Goal: Information Seeking & Learning: Learn about a topic

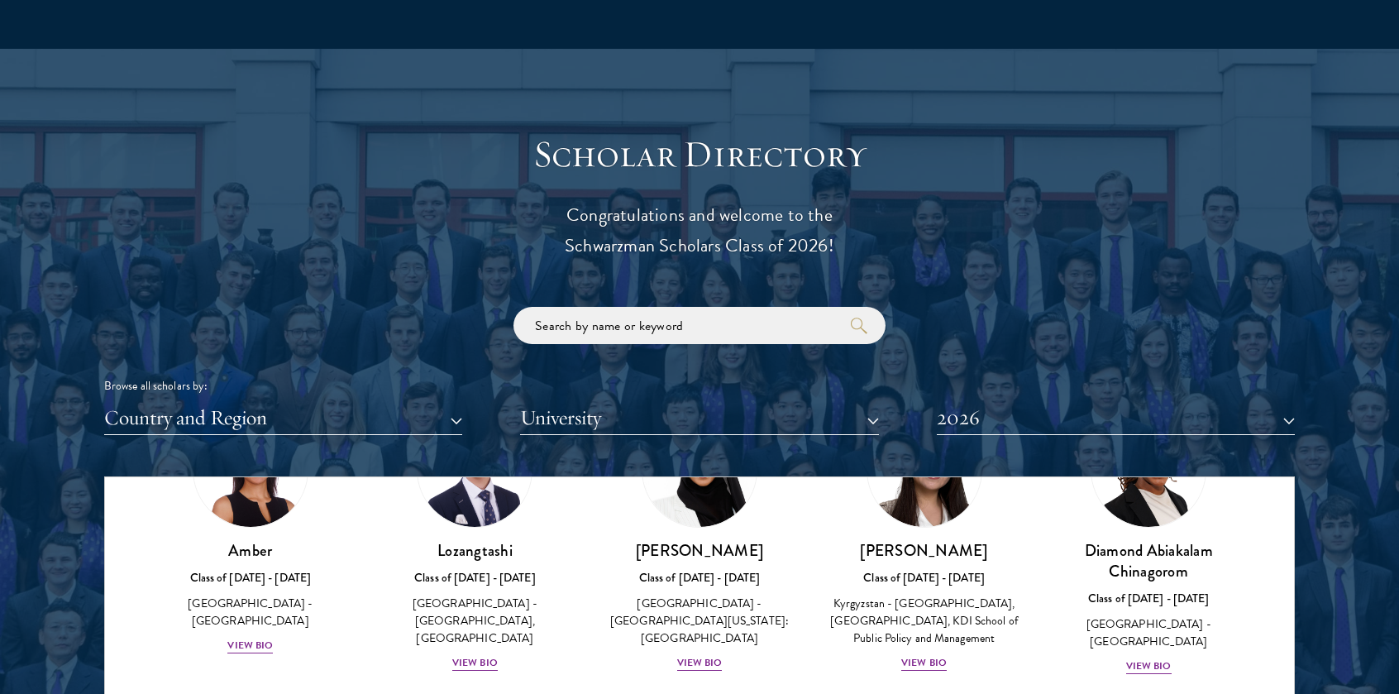
scroll to position [139, 0]
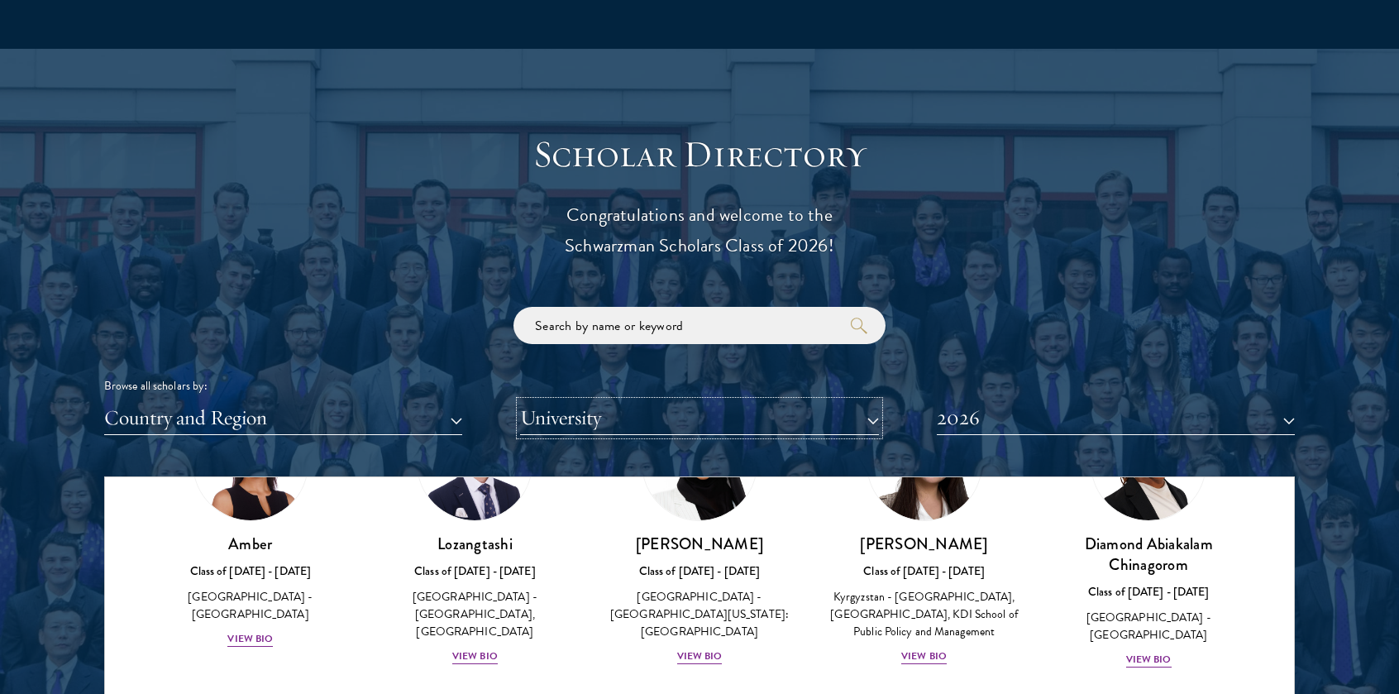
click at [633, 428] on button "University" at bounding box center [699, 418] width 358 height 34
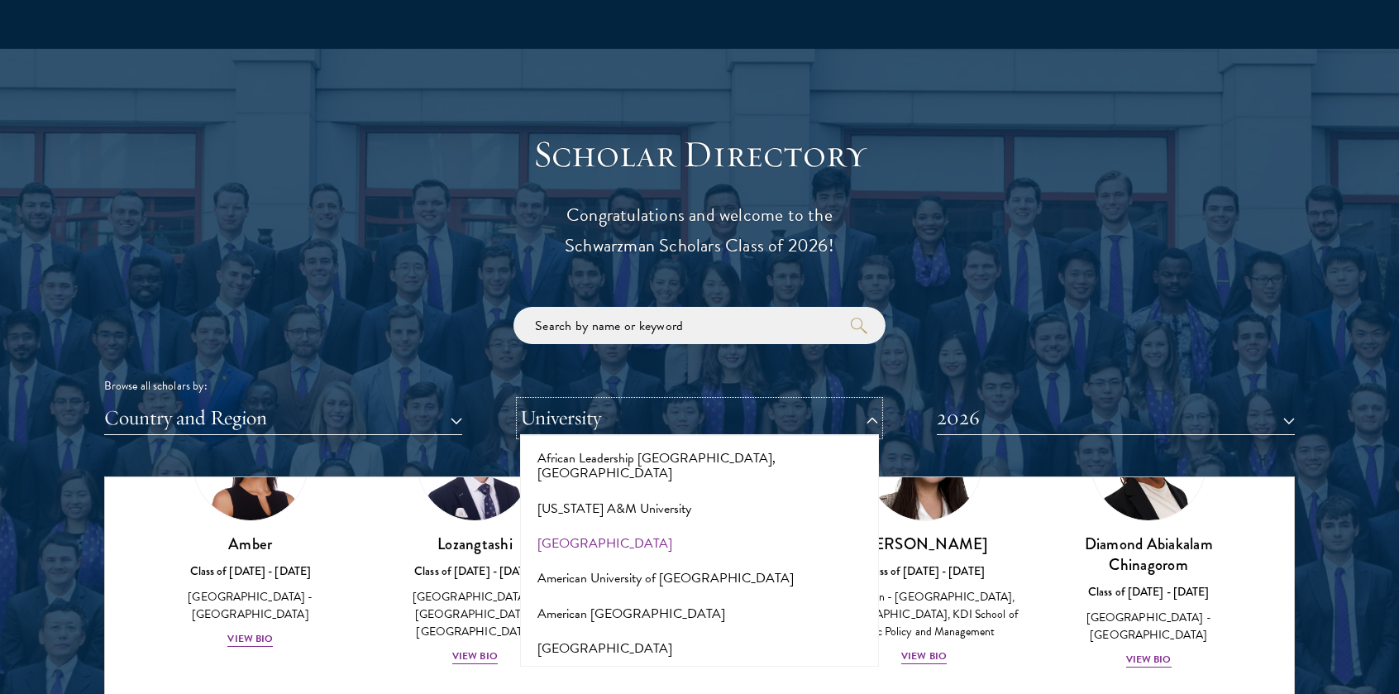
scroll to position [0, 0]
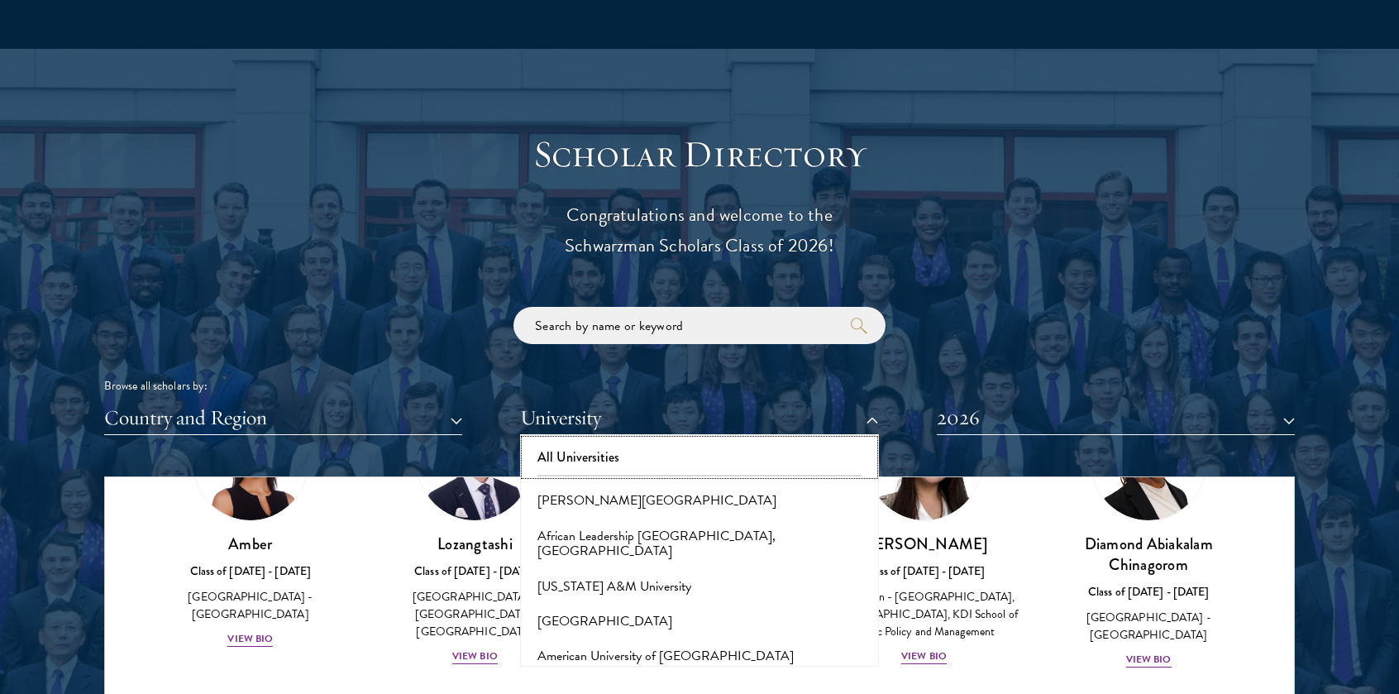
click at [609, 461] on button "All Universities" at bounding box center [699, 457] width 348 height 35
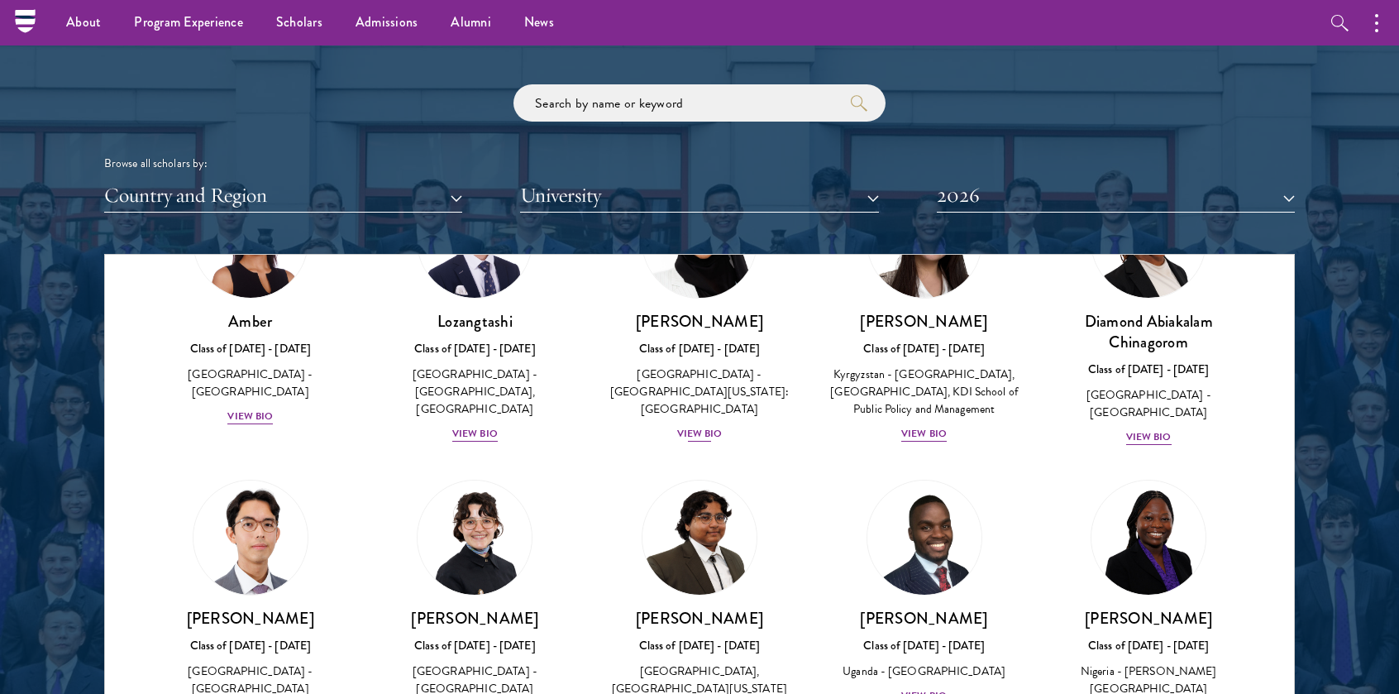
scroll to position [1936, 0]
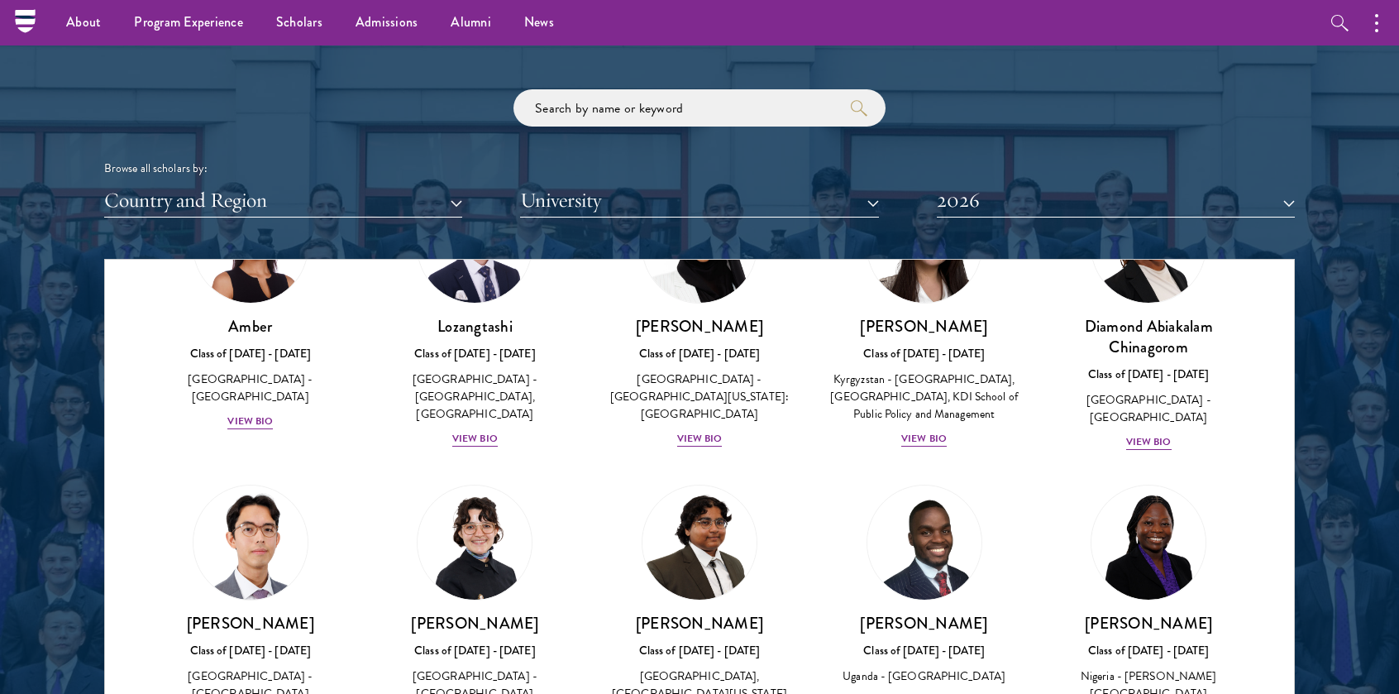
drag, startPoint x: 683, startPoint y: 217, endPoint x: 673, endPoint y: 203, distance: 16.5
click at [673, 203] on div "Scholar Directory Congratulations and welcome to the Schwarzman Scholars Class …" at bounding box center [699, 334] width 1191 height 841
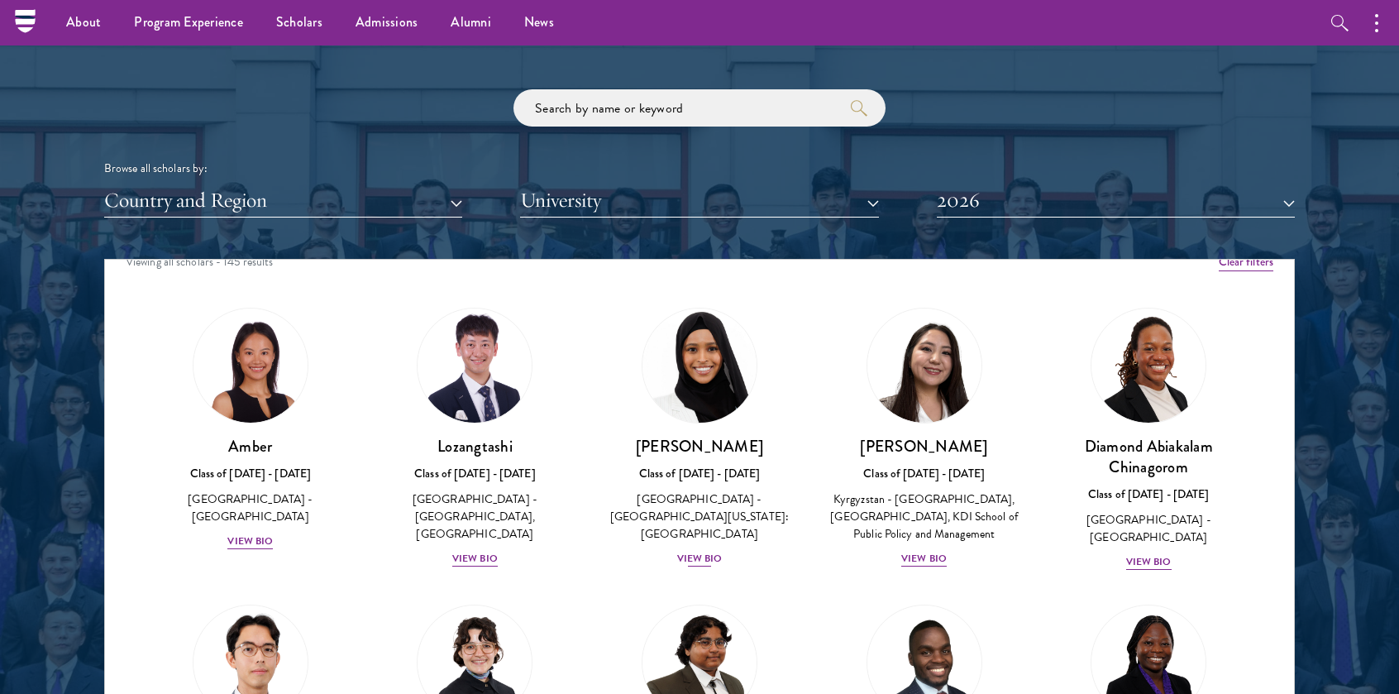
scroll to position [18, 0]
click at [1019, 205] on button "2026" at bounding box center [1116, 201] width 358 height 34
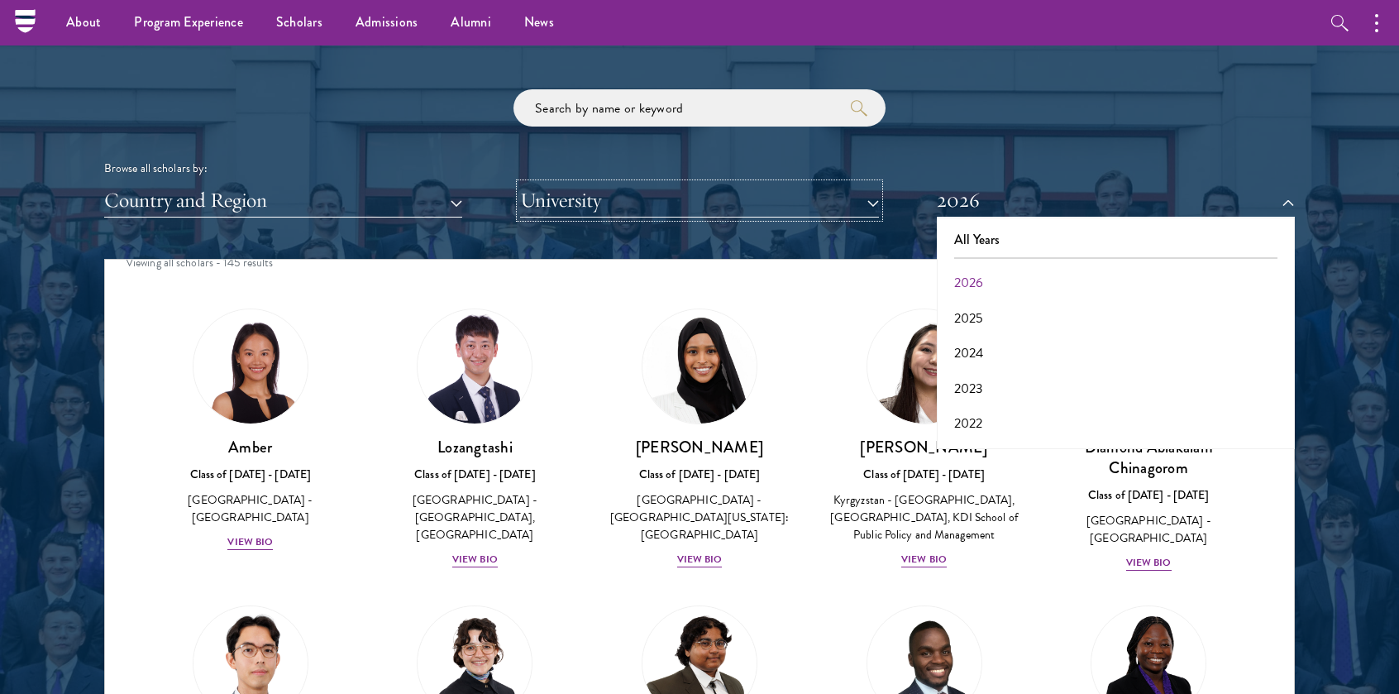
click at [707, 204] on button "University" at bounding box center [699, 201] width 358 height 34
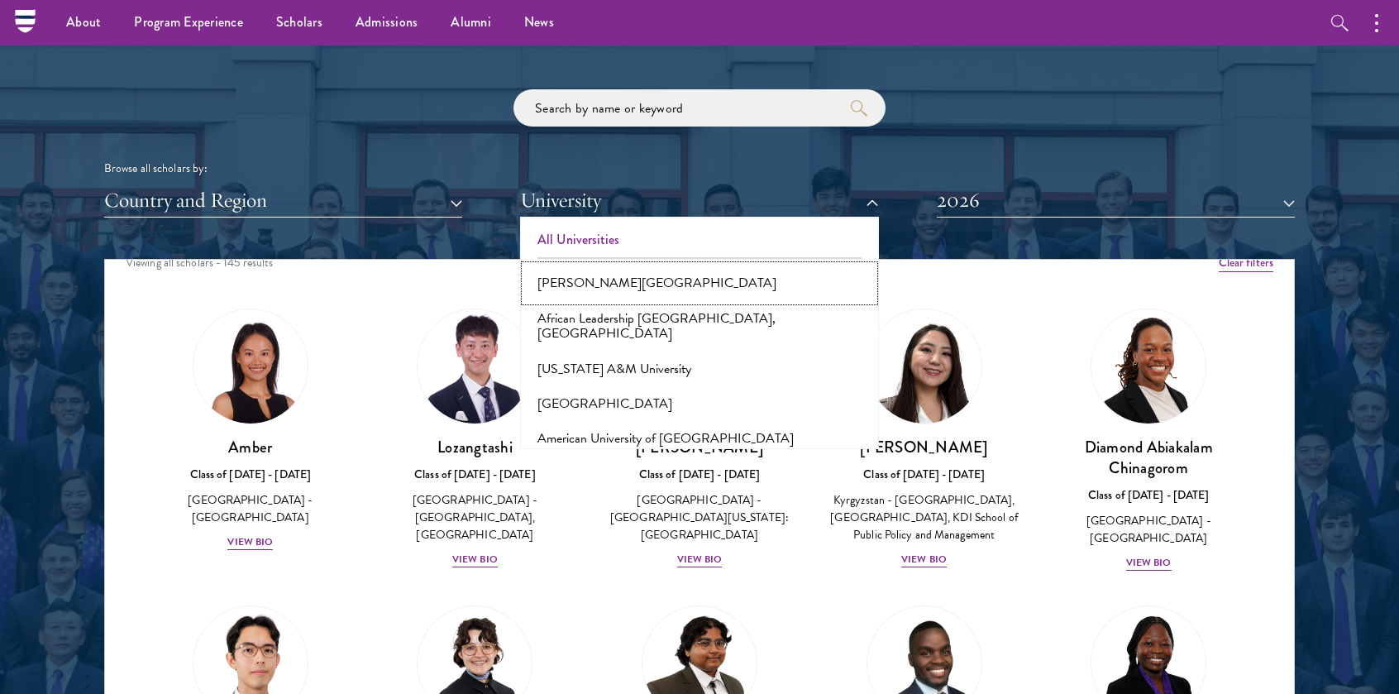
click at [612, 286] on button "[PERSON_NAME][GEOGRAPHIC_DATA]" at bounding box center [699, 282] width 348 height 35
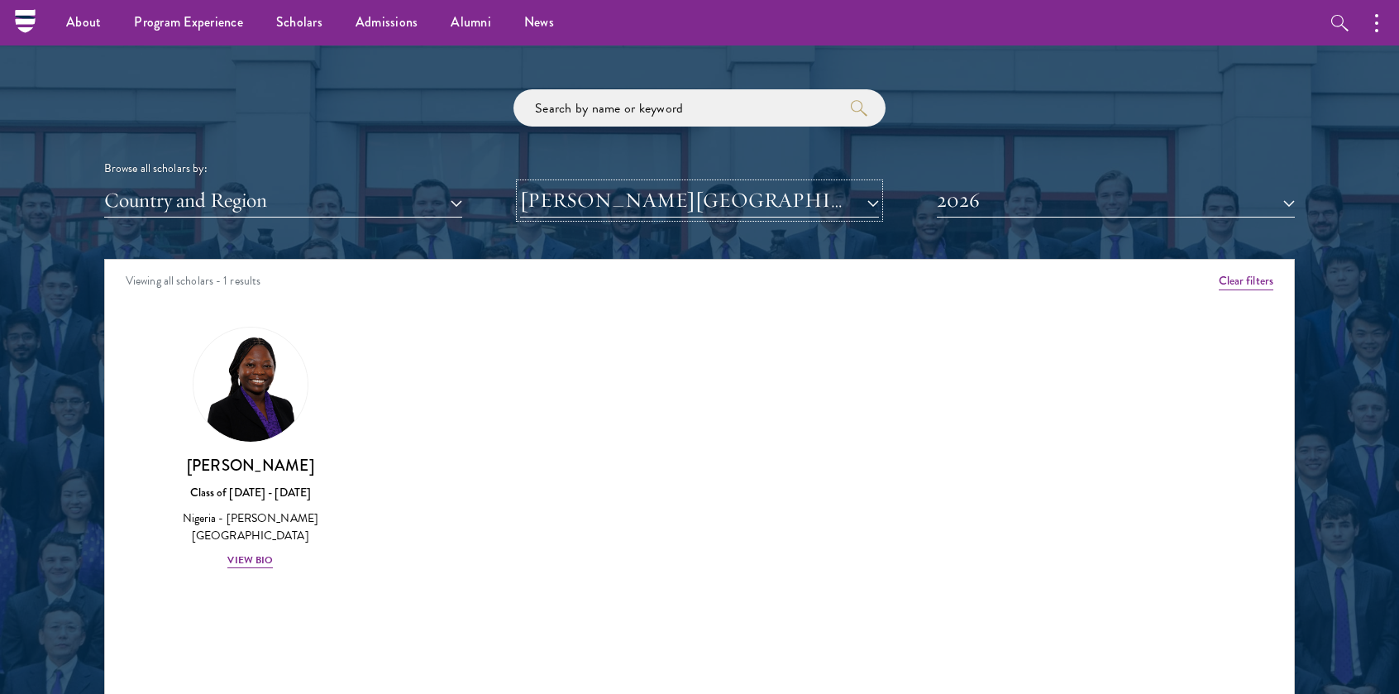
click at [734, 208] on button "[PERSON_NAME][GEOGRAPHIC_DATA]" at bounding box center [699, 201] width 358 height 34
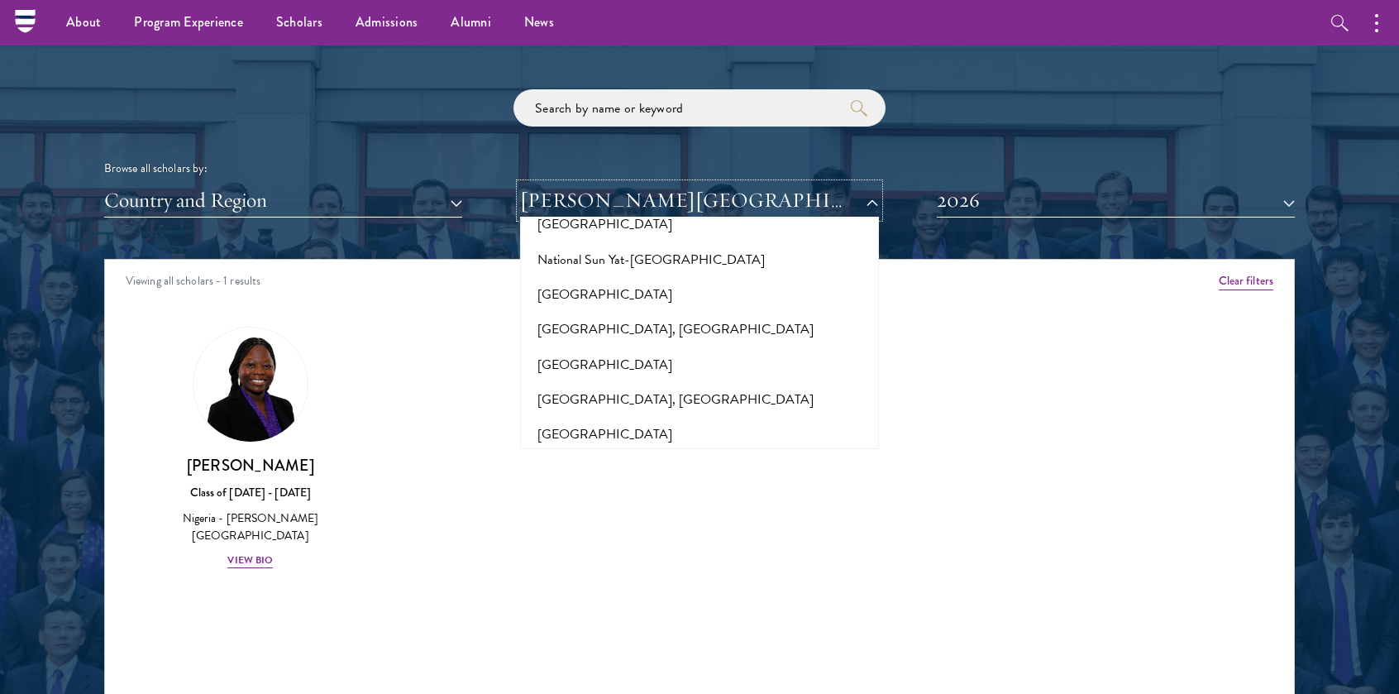
scroll to position [6975, 0]
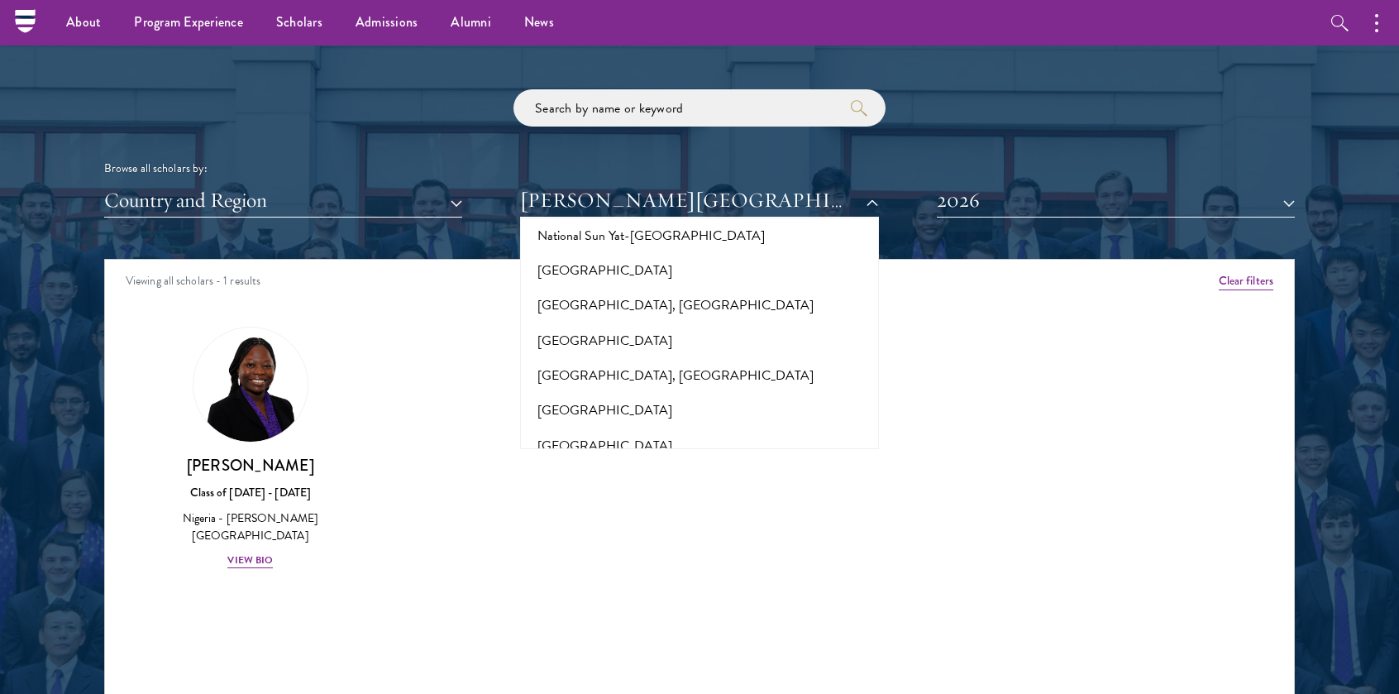
click at [665, 499] on button "[US_STATE][GEOGRAPHIC_DATA]" at bounding box center [699, 516] width 348 height 35
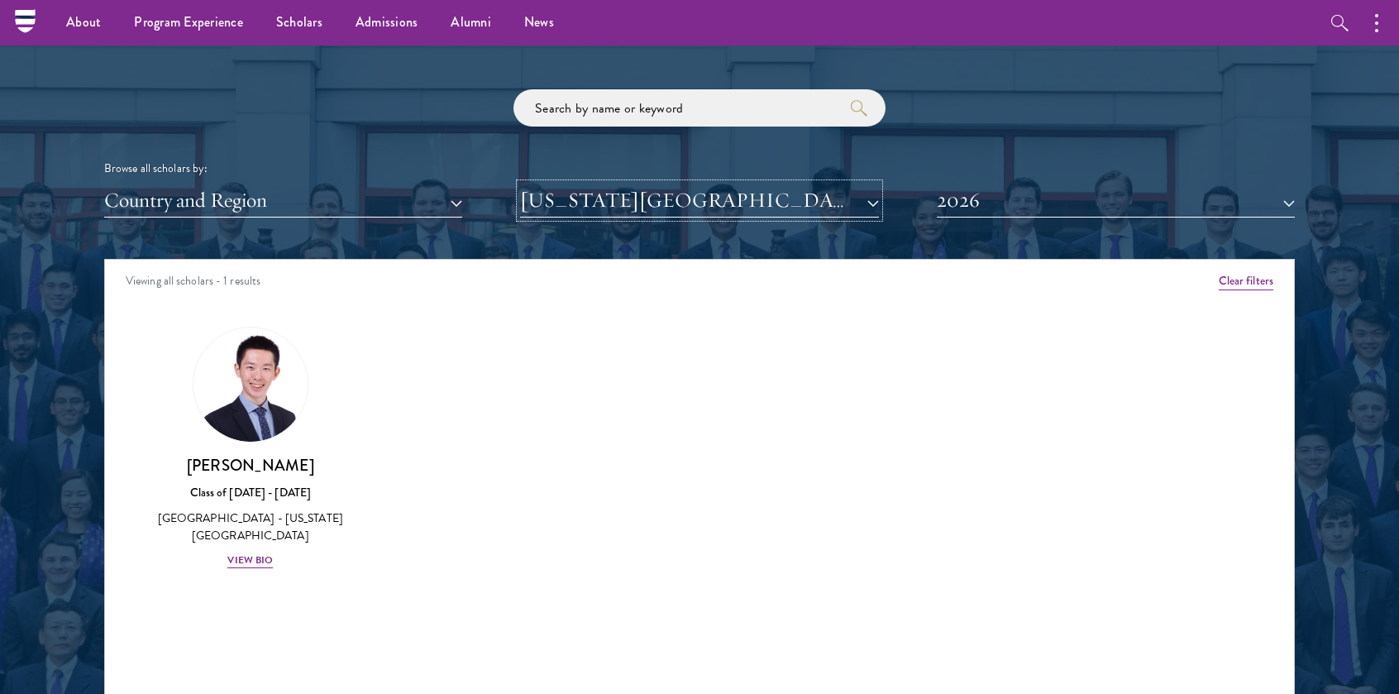
click at [661, 195] on button "[US_STATE][GEOGRAPHIC_DATA]" at bounding box center [699, 201] width 358 height 34
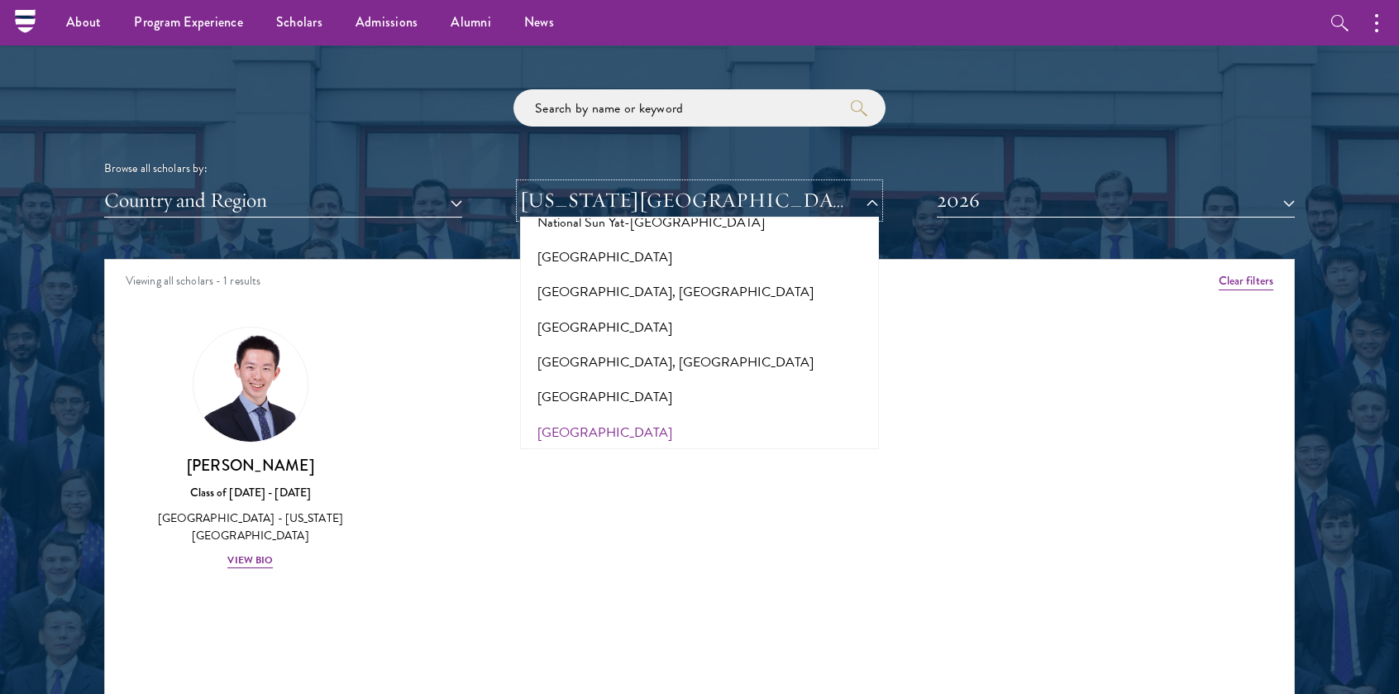
scroll to position [6988, 0]
click at [613, 520] on button "[US_STATE][GEOGRAPHIC_DATA], [GEOGRAPHIC_DATA]" at bounding box center [699, 545] width 348 height 50
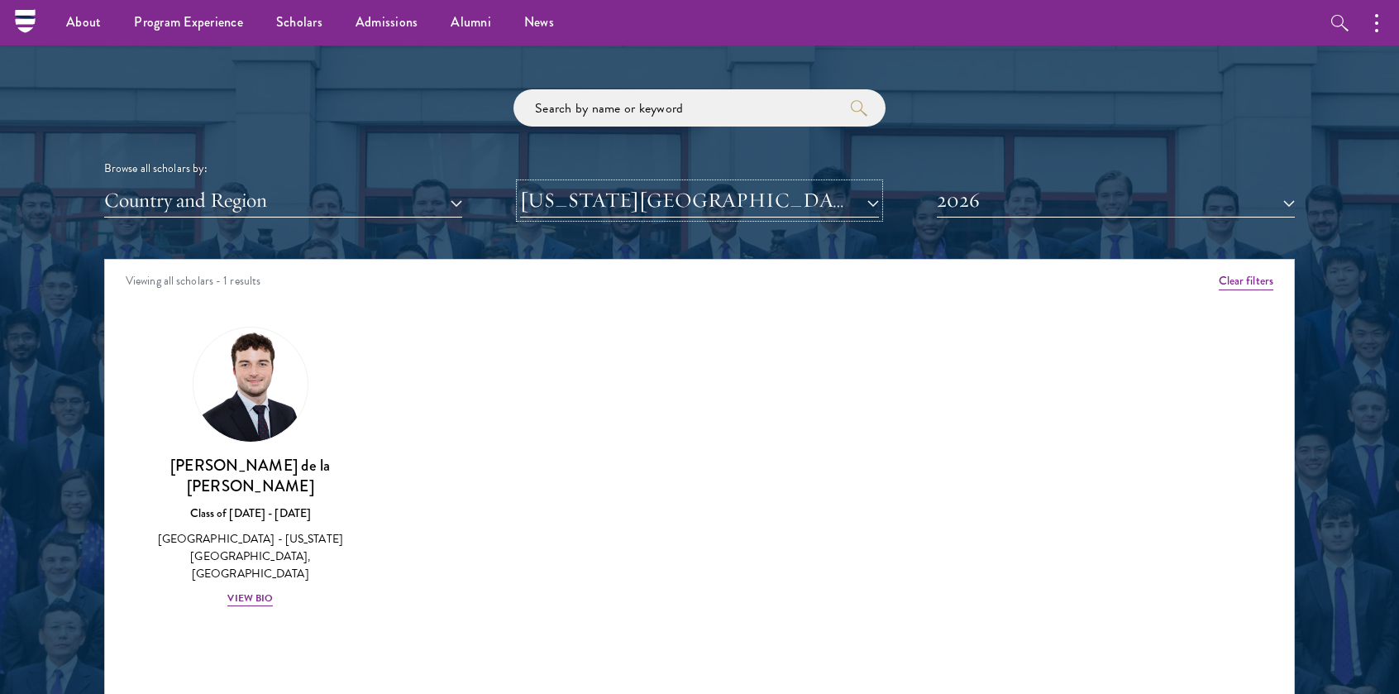
click at [647, 213] on button "[US_STATE][GEOGRAPHIC_DATA], [GEOGRAPHIC_DATA]" at bounding box center [699, 201] width 358 height 34
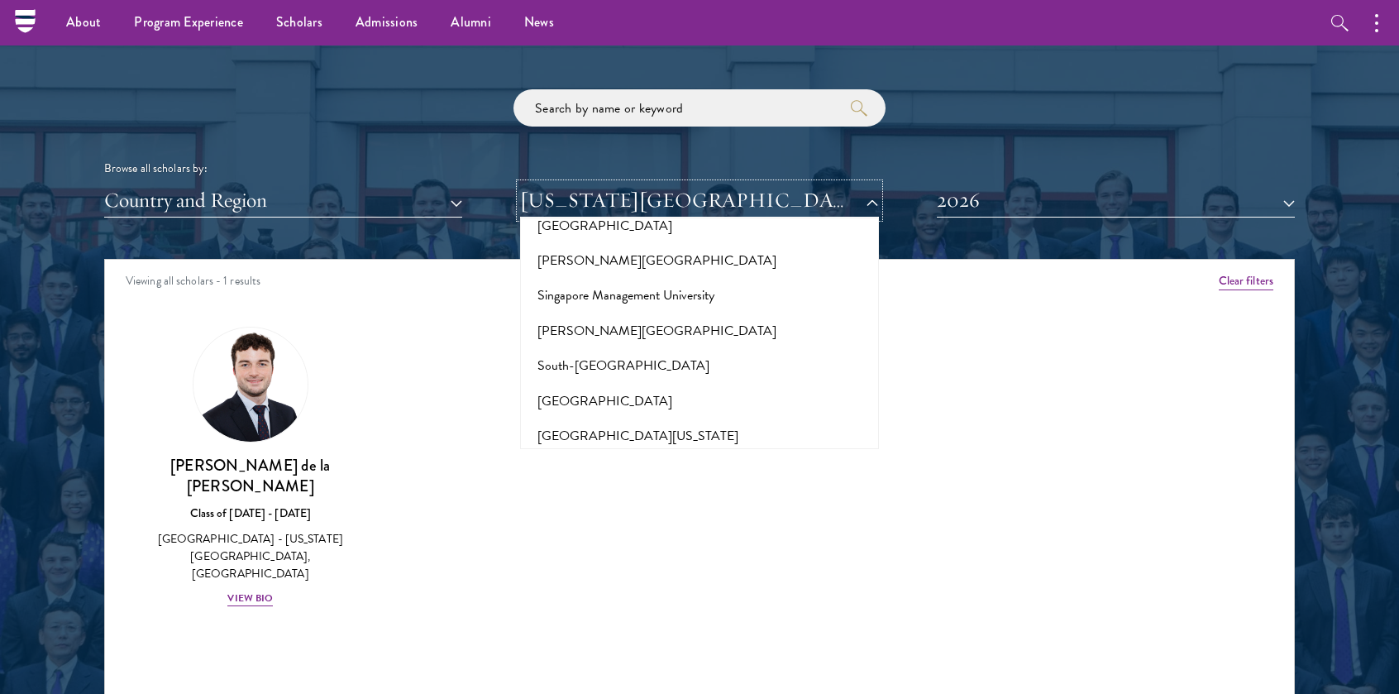
scroll to position [9217, 0]
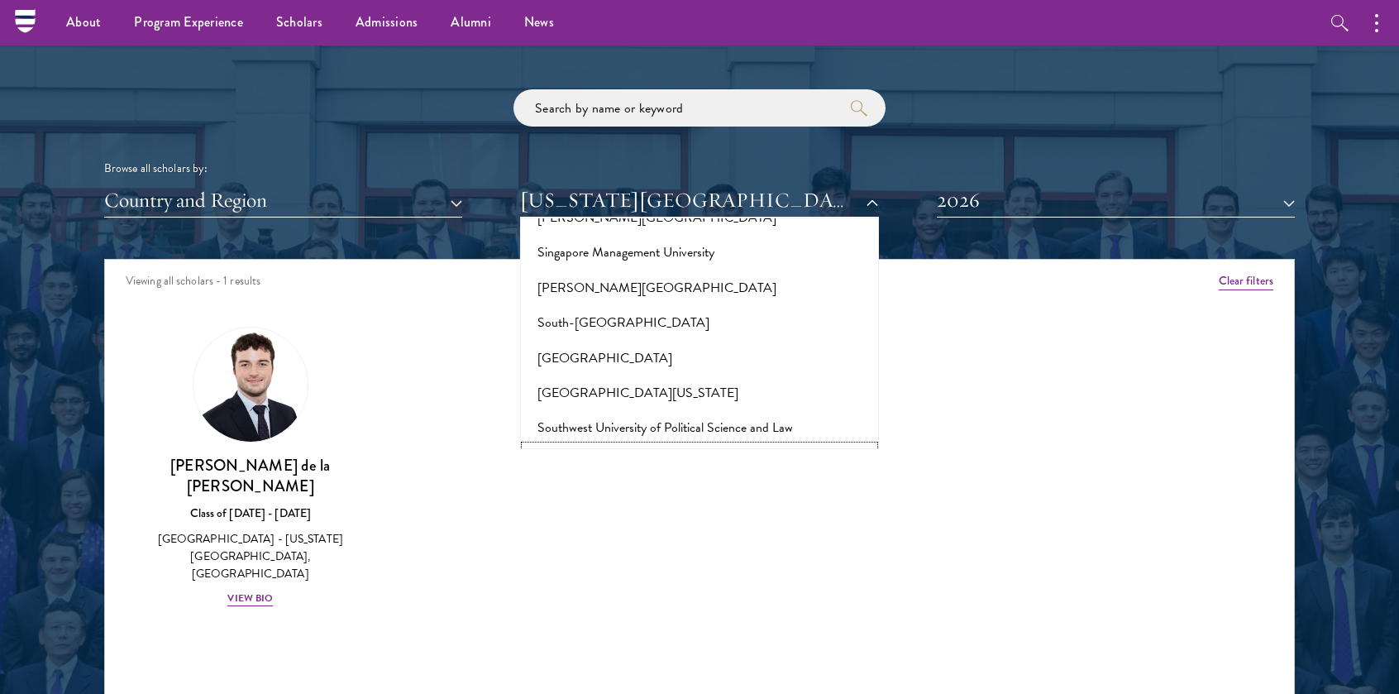
click at [619, 446] on button "[GEOGRAPHIC_DATA]" at bounding box center [699, 463] width 348 height 35
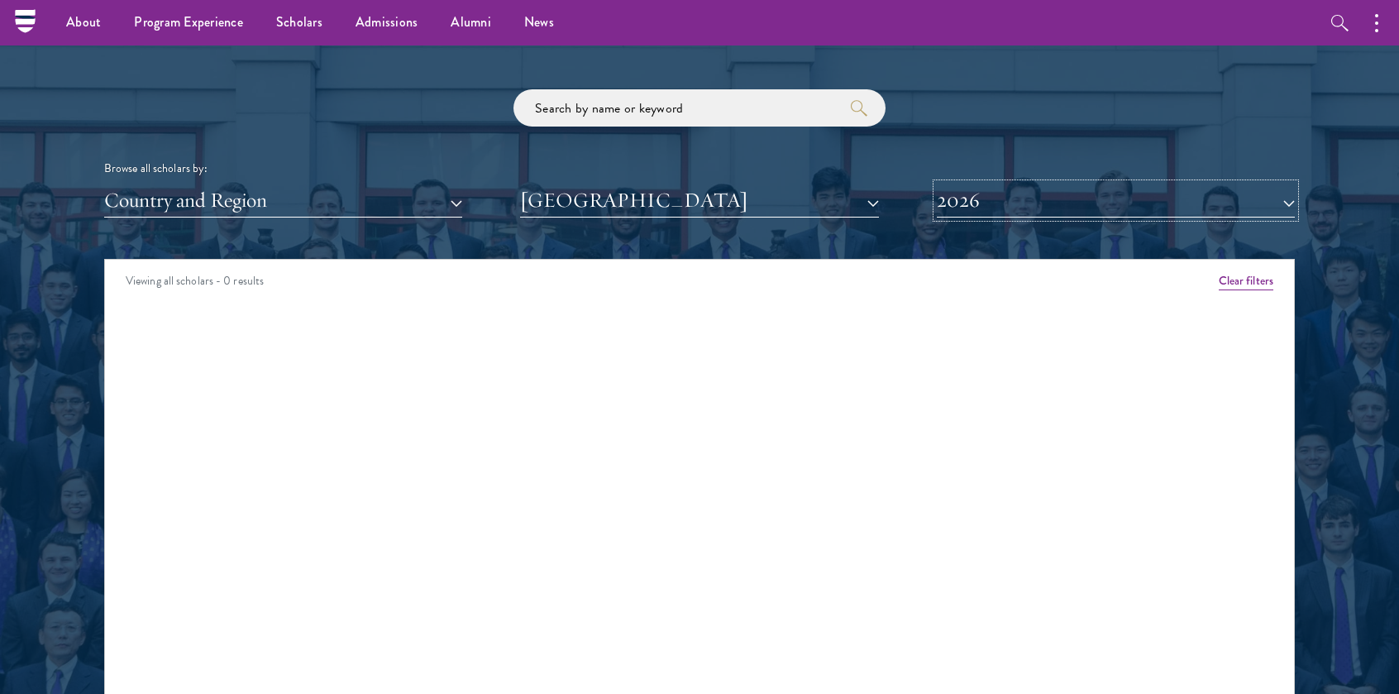
drag, startPoint x: 997, startPoint y: 194, endPoint x: 991, endPoint y: 203, distance: 11.2
click at [991, 203] on button "2026" at bounding box center [1116, 201] width 358 height 34
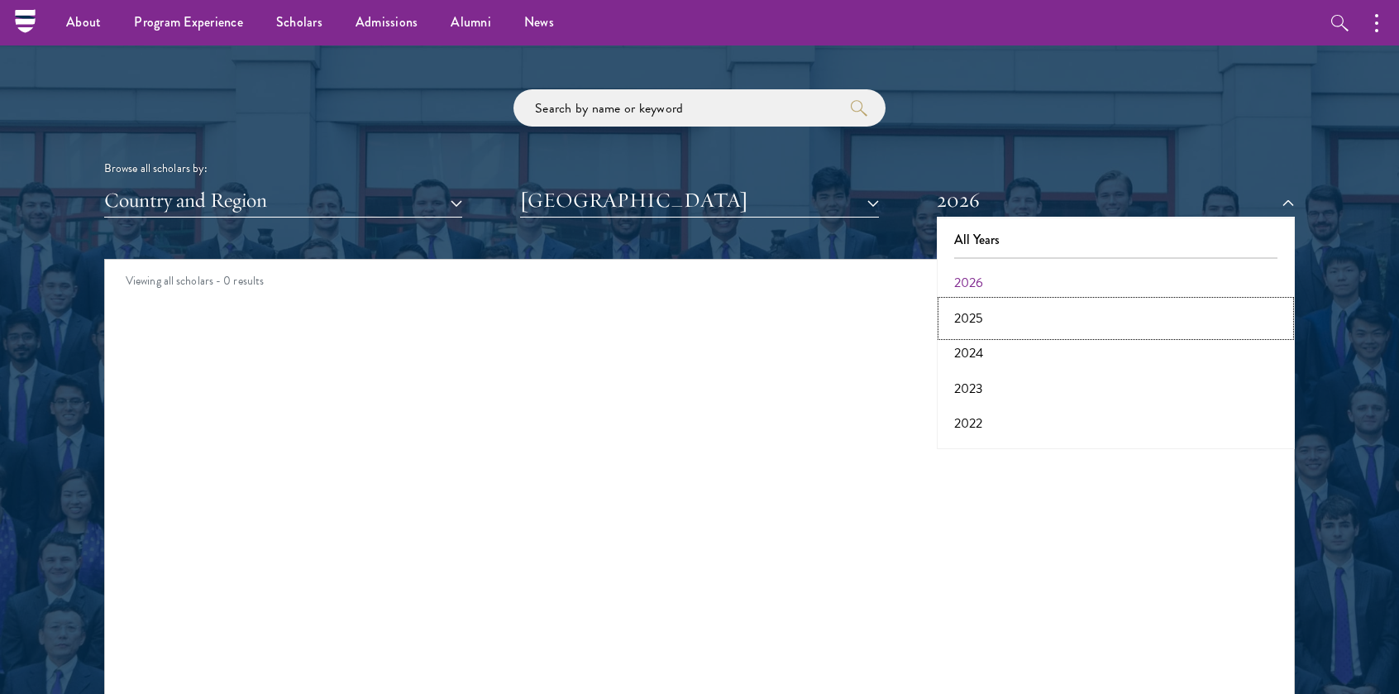
click at [964, 302] on button "2025" at bounding box center [1116, 318] width 348 height 35
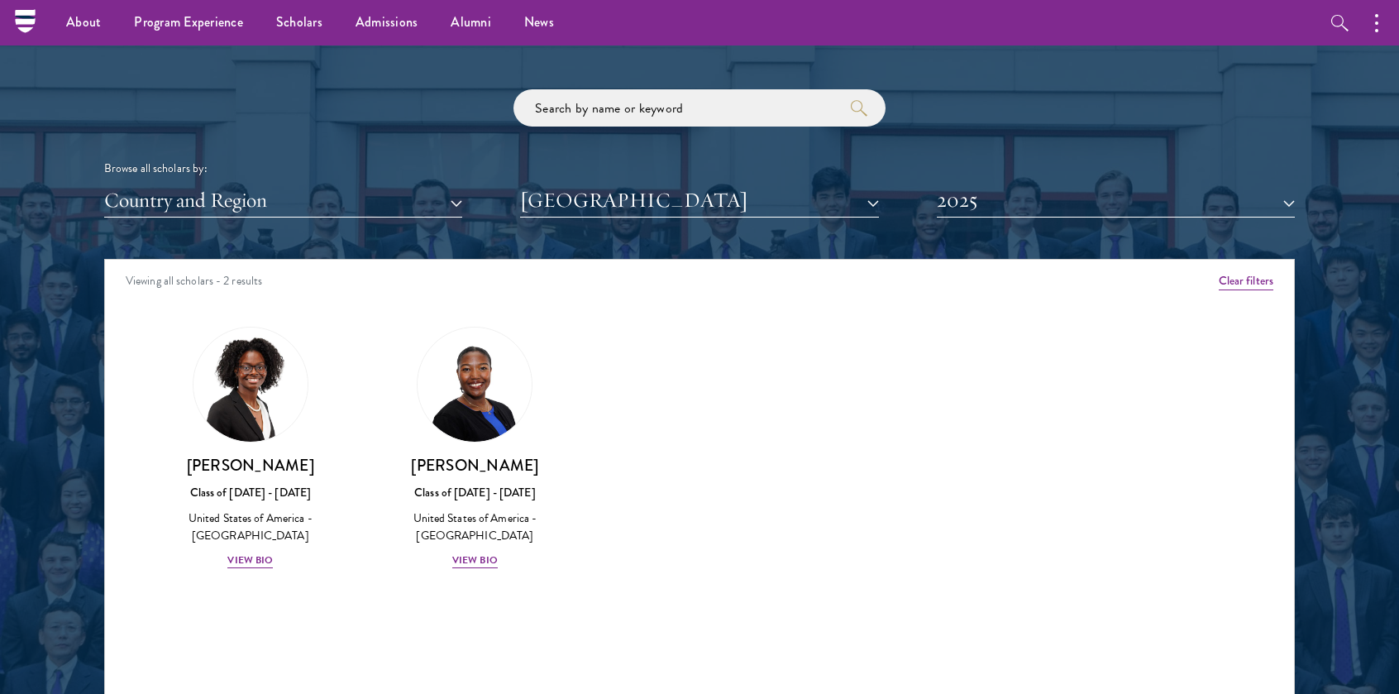
click at [246, 569] on div "[PERSON_NAME] Class of [DATE] - [DATE] [GEOGRAPHIC_DATA] - [GEOGRAPHIC_DATA] Vi…" at bounding box center [250, 448] width 225 height 276
click at [251, 558] on div "View Bio" at bounding box center [249, 560] width 45 height 16
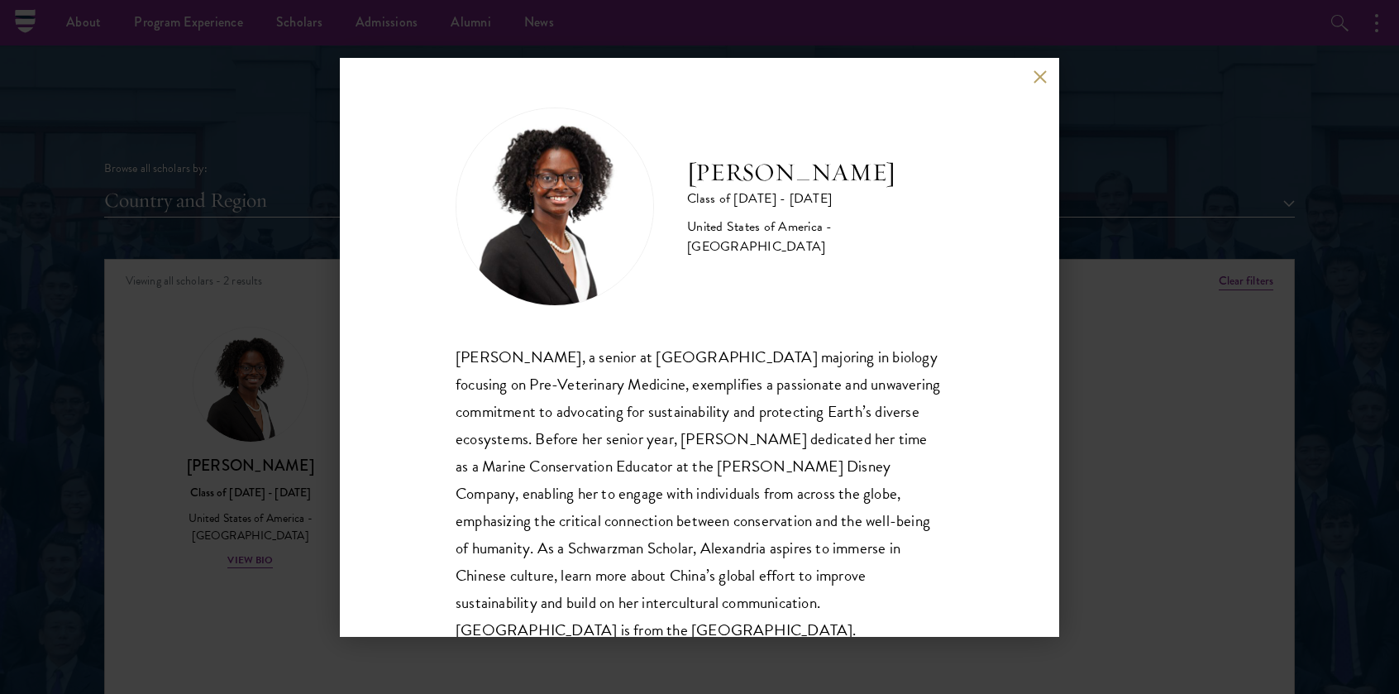
scroll to position [56, 0]
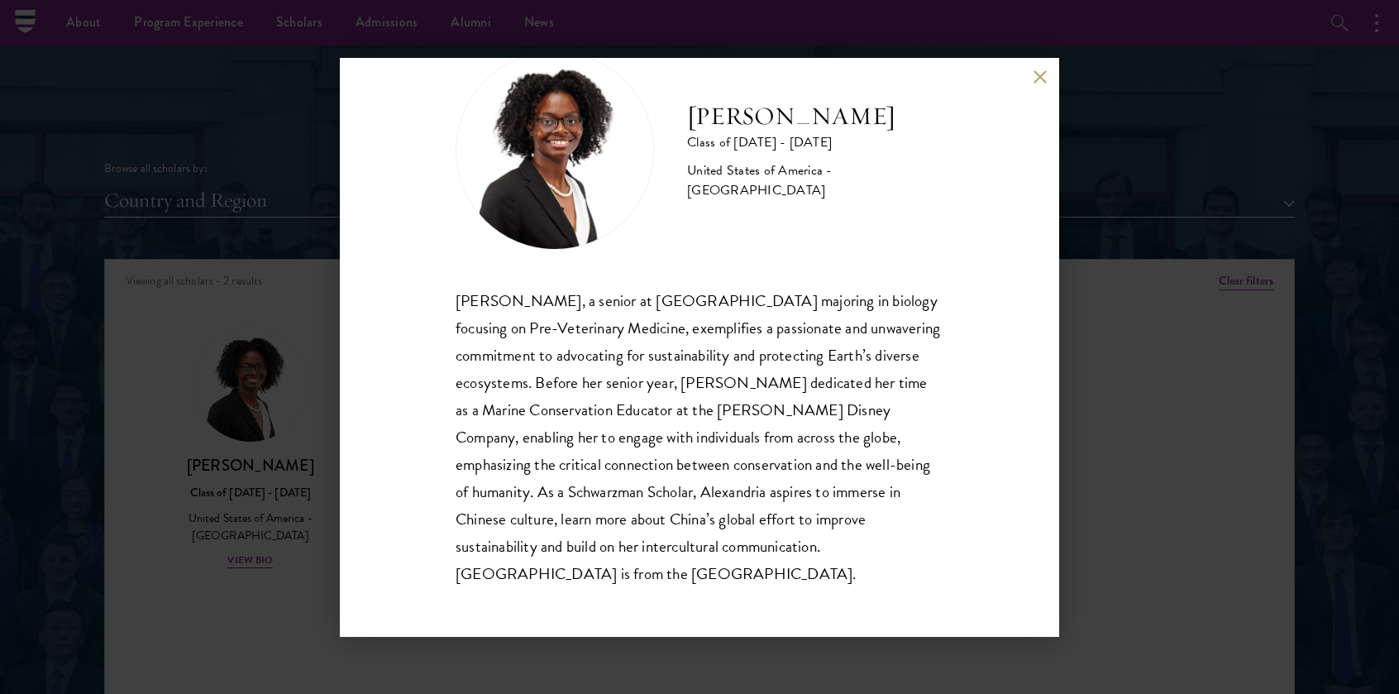
click at [445, 469] on div "[PERSON_NAME] Class of [DATE] - [DATE] [GEOGRAPHIC_DATA] - [GEOGRAPHIC_DATA] [P…" at bounding box center [699, 347] width 719 height 579
click at [1033, 76] on button at bounding box center [1040, 77] width 14 height 14
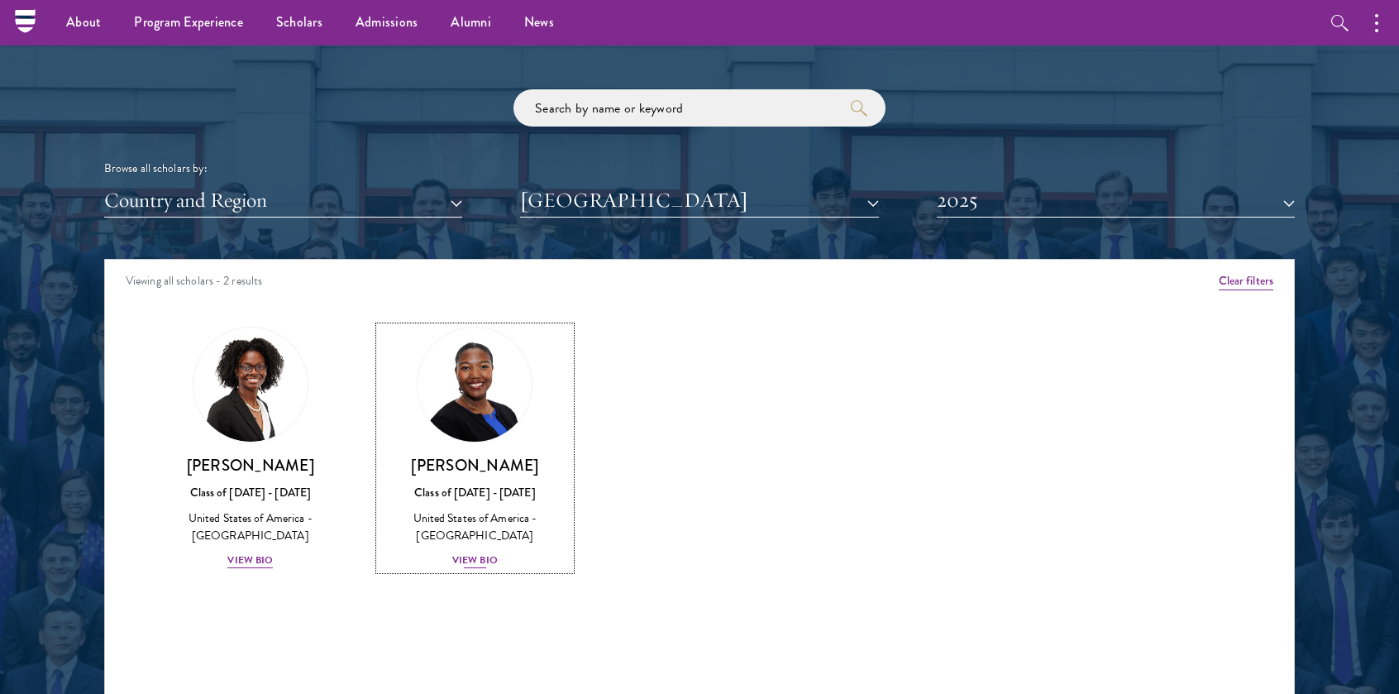
click at [489, 514] on div "United States of America - [GEOGRAPHIC_DATA]" at bounding box center [476, 526] width 192 height 35
